Goal: Information Seeking & Learning: Learn about a topic

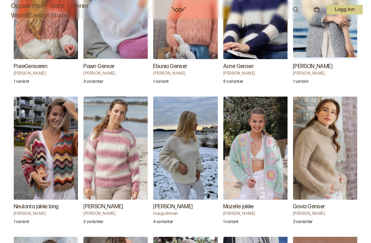
scroll to position [913, 0]
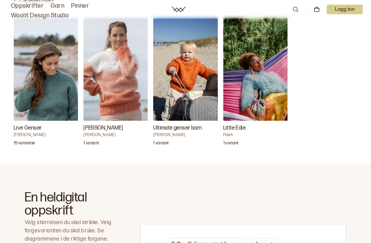
scroll to position [258, 0]
click at [270, 77] on img "Little Edie" at bounding box center [257, 69] width 69 height 103
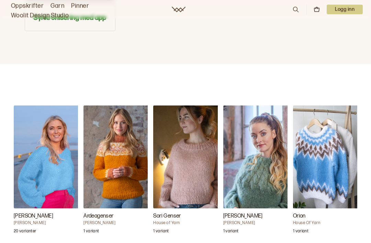
scroll to position [627, 0]
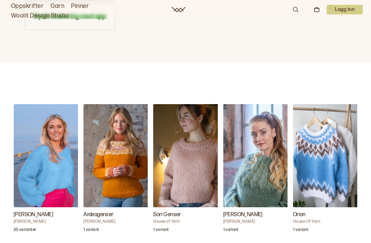
click at [58, 154] on img "Amanda genser" at bounding box center [48, 155] width 69 height 103
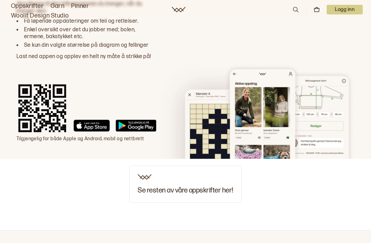
scroll to position [2814, 0]
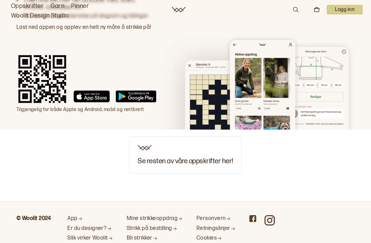
click at [352, 201] on footer "© Woolit 2024 App Er du designer? Slik virker Woolit Kontakt oss Mine strikkeop…" at bounding box center [185, 241] width 371 height 81
click at [190, 139] on div "Se resten av våre oppskrifter her!" at bounding box center [185, 154] width 112 height 37
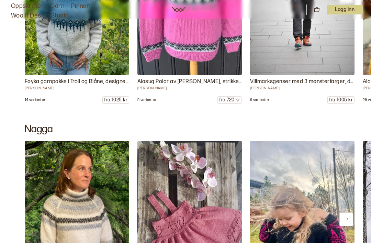
scroll to position [3741, 0]
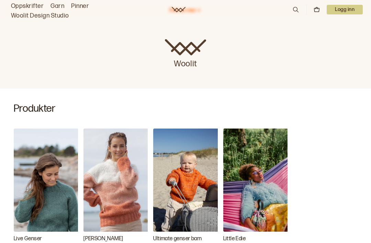
scroll to position [143, 0]
